Goal: Information Seeking & Learning: Learn about a topic

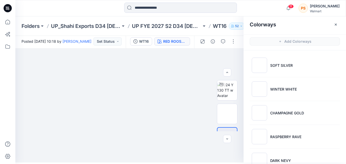
scroll to position [87, 0]
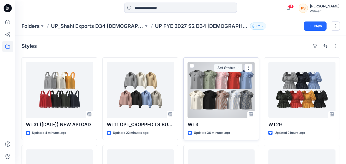
click at [229, 98] on div at bounding box center [221, 90] width 67 height 56
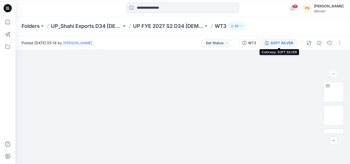
click at [280, 45] on div "SOFT SILVER" at bounding box center [282, 43] width 23 height 6
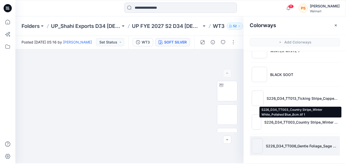
scroll to position [2, 0]
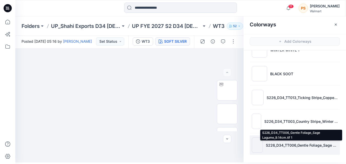
click at [288, 146] on p "S226_D34_TT006_Gentle Foliage_Sage Lagume_9.14cm.tif 1" at bounding box center [302, 145] width 72 height 5
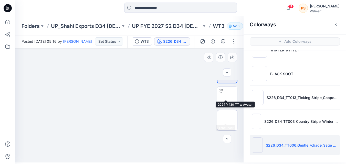
scroll to position [26, 0]
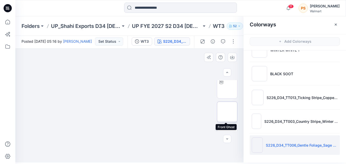
click at [227, 112] on img at bounding box center [227, 112] width 0 height 0
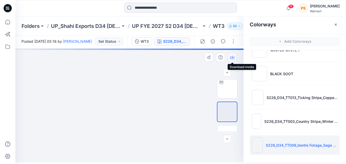
click at [231, 58] on icon "button" at bounding box center [232, 57] width 4 height 4
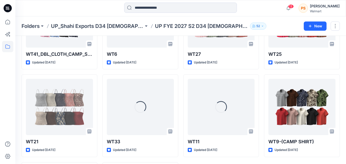
scroll to position [381, 0]
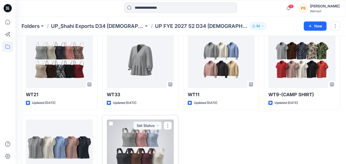
click at [157, 142] on div at bounding box center [140, 148] width 67 height 56
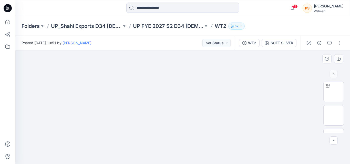
drag, startPoint x: 220, startPoint y: 107, endPoint x: 219, endPoint y: 116, distance: 9.4
click at [219, 40] on img at bounding box center [183, 40] width 256 height 0
drag, startPoint x: 219, startPoint y: 117, endPoint x: 225, endPoint y: 91, distance: 26.6
click at [225, 17] on img at bounding box center [183, 17] width 256 height 0
click at [334, 116] on img at bounding box center [334, 116] width 0 height 0
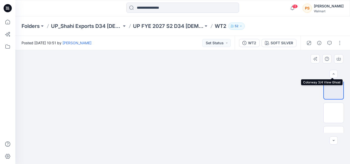
scroll to position [51, 0]
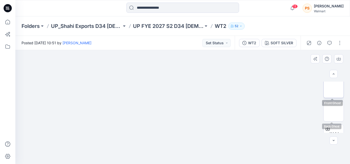
click at [334, 88] on img at bounding box center [334, 88] width 0 height 0
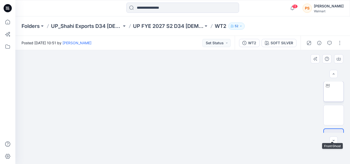
scroll to position [0, 0]
click at [334, 92] on img at bounding box center [334, 92] width 0 height 0
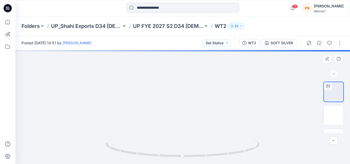
drag, startPoint x: 233, startPoint y: 112, endPoint x: 235, endPoint y: 93, distance: 19.4
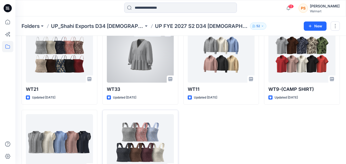
scroll to position [407, 0]
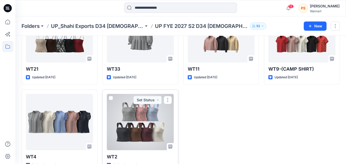
click at [142, 112] on div at bounding box center [140, 122] width 67 height 56
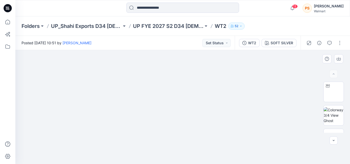
drag, startPoint x: 193, startPoint y: 134, endPoint x: 193, endPoint y: 95, distance: 38.7
click at [193, 11] on img at bounding box center [183, 11] width 256 height 0
